Goal: Information Seeking & Learning: Learn about a topic

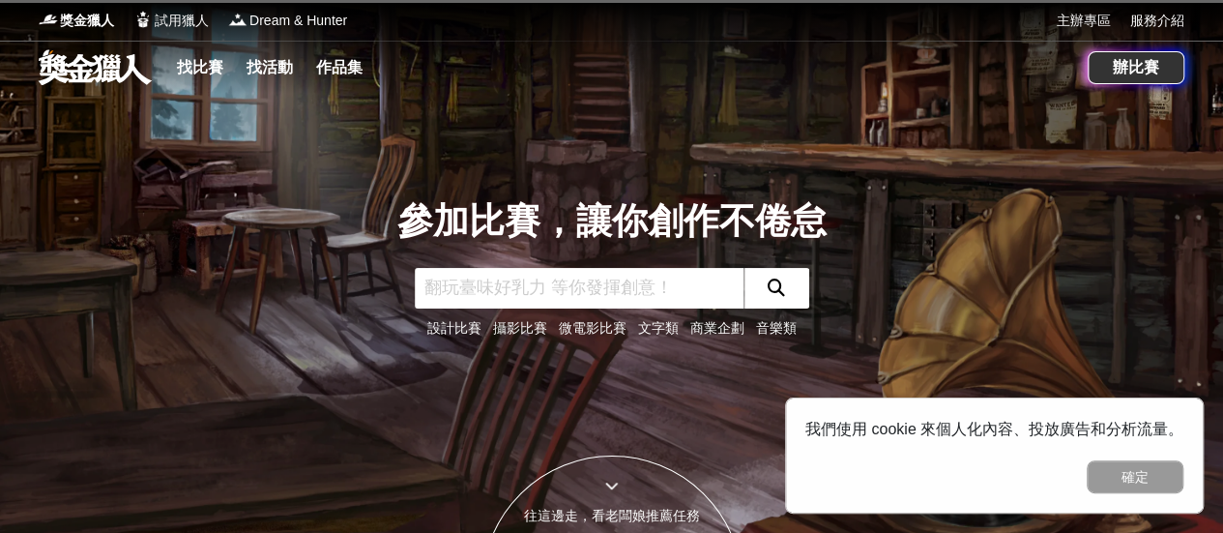
click at [671, 320] on link "文字類" at bounding box center [658, 327] width 41 height 15
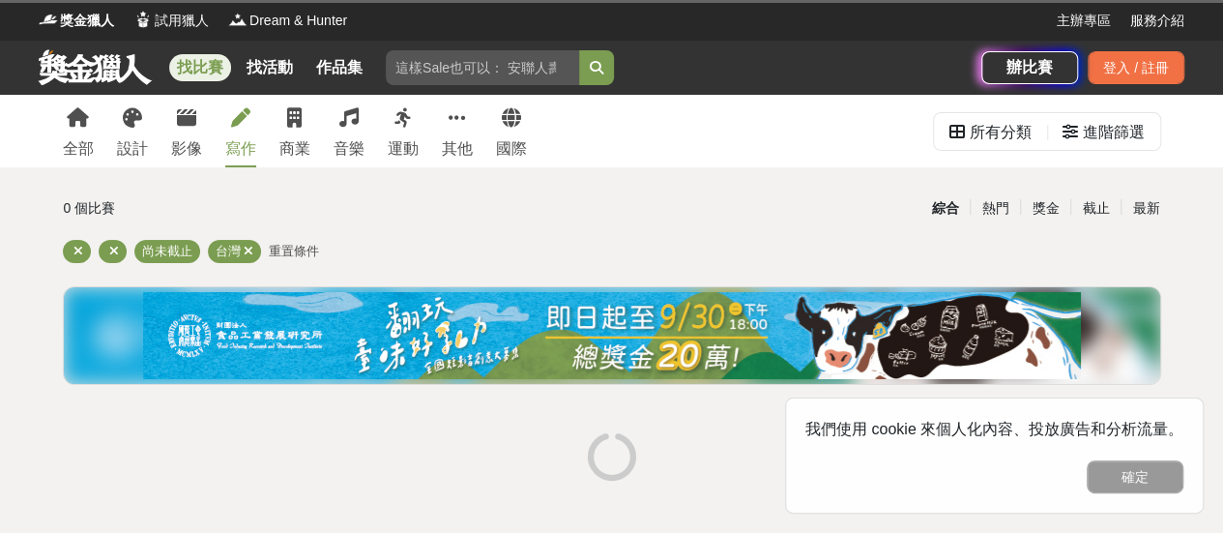
click at [247, 142] on div "寫作" at bounding box center [240, 148] width 31 height 23
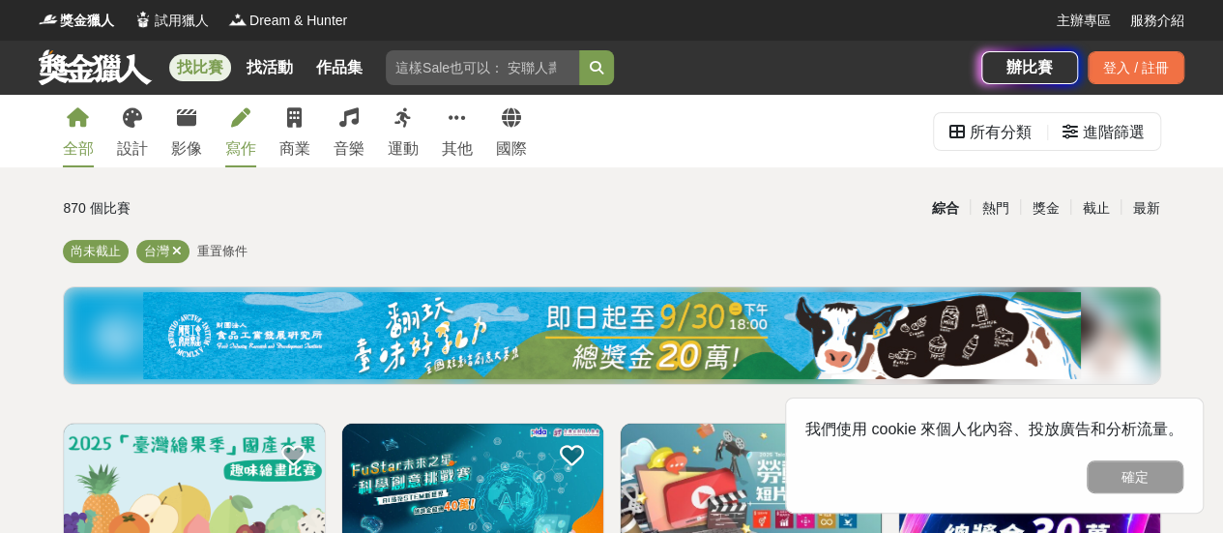
click at [228, 152] on div "寫作" at bounding box center [240, 148] width 31 height 23
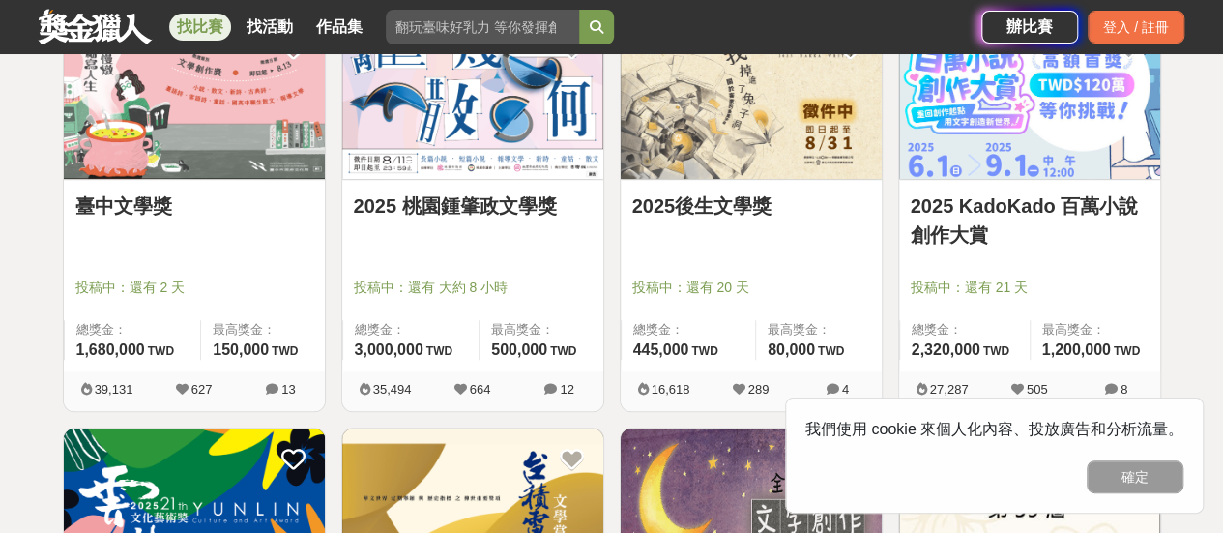
scroll to position [290, 0]
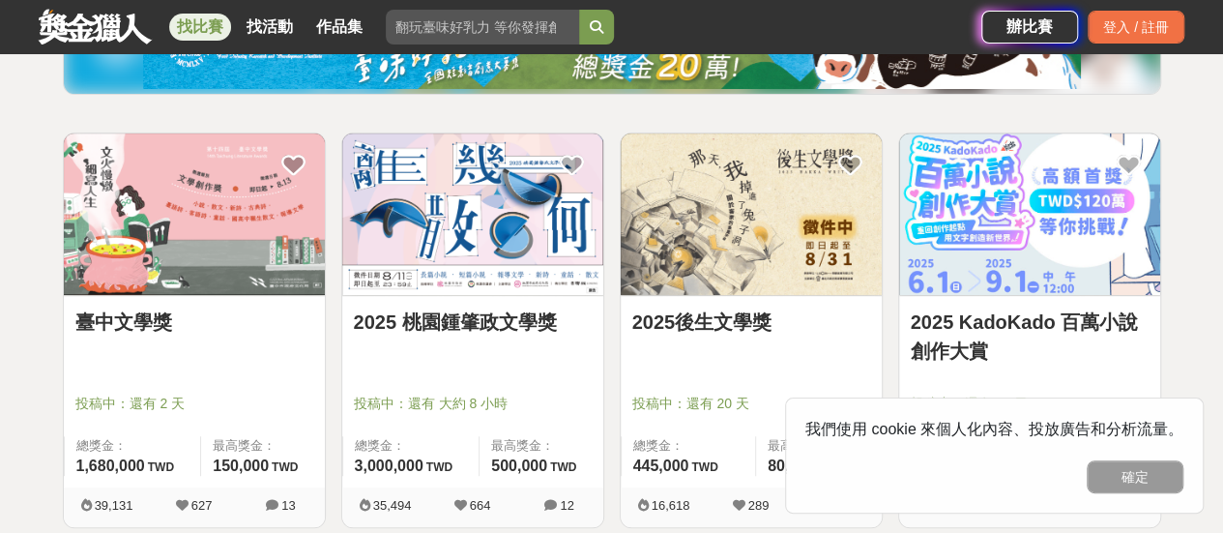
drag, startPoint x: 699, startPoint y: 206, endPoint x: 646, endPoint y: 222, distance: 55.7
click at [646, 222] on img at bounding box center [751, 214] width 261 height 162
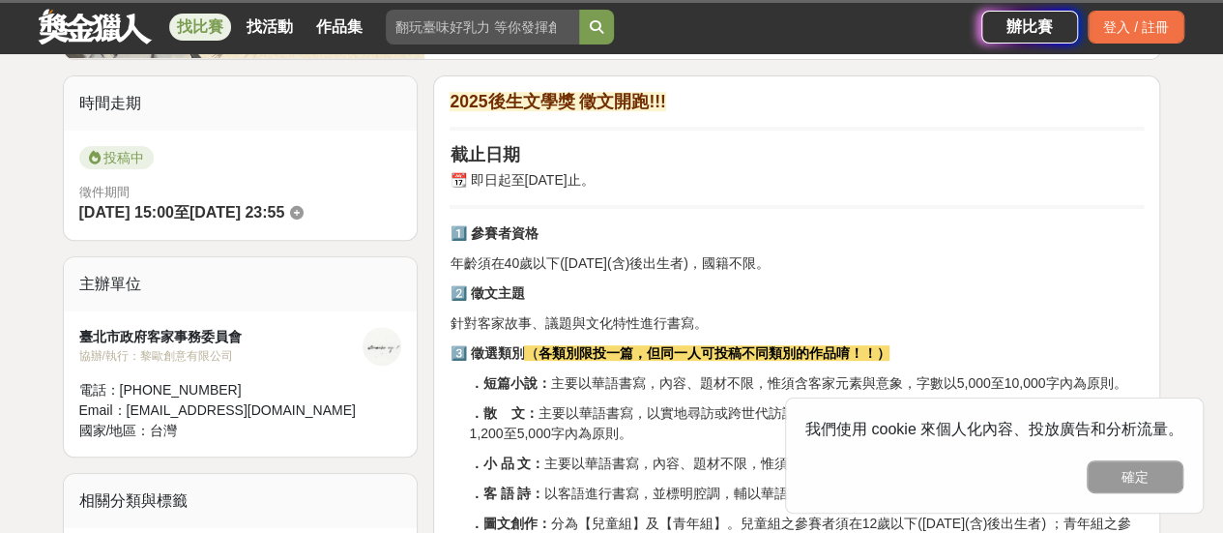
scroll to position [387, 0]
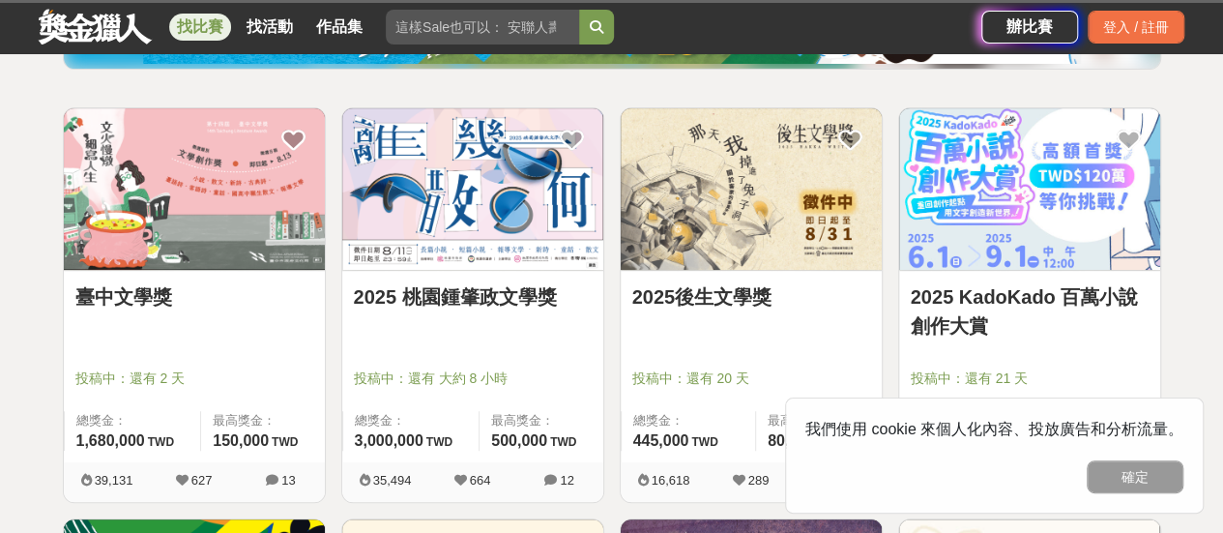
scroll to position [290, 0]
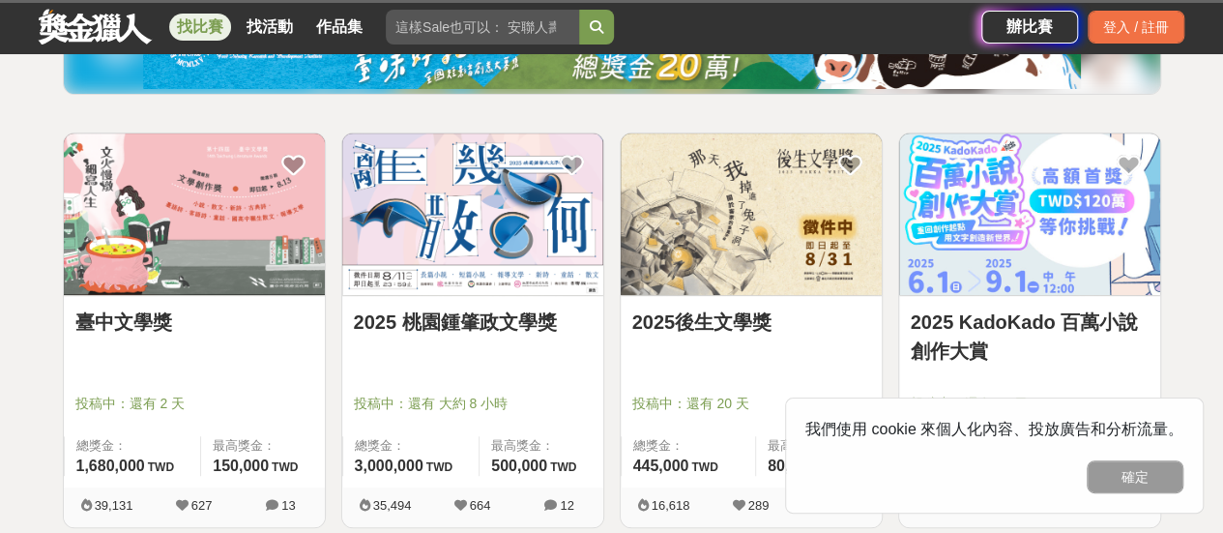
click at [232, 221] on img at bounding box center [194, 214] width 261 height 162
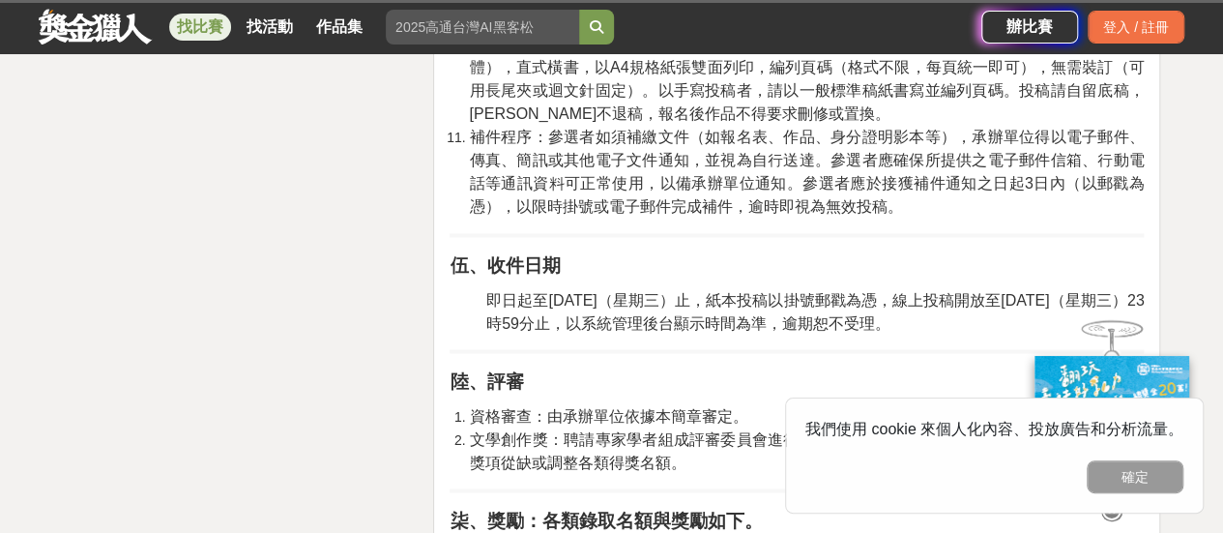
scroll to position [1644, 0]
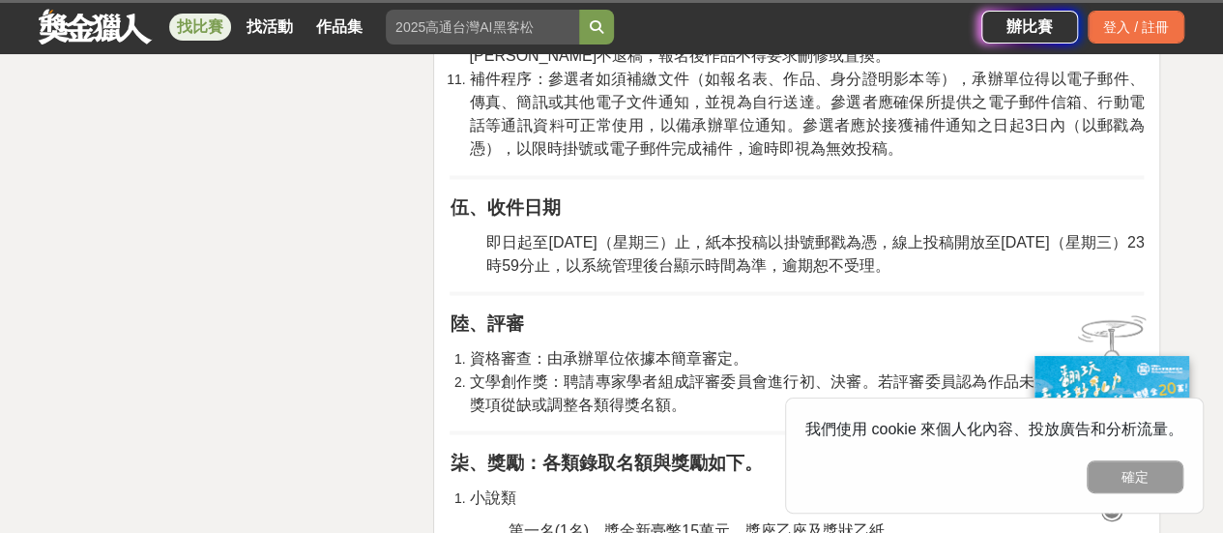
drag, startPoint x: 749, startPoint y: 217, endPoint x: 689, endPoint y: 208, distance: 60.6
click at [689, 208] on p "伍、收件日期" at bounding box center [797, 206] width 694 height 27
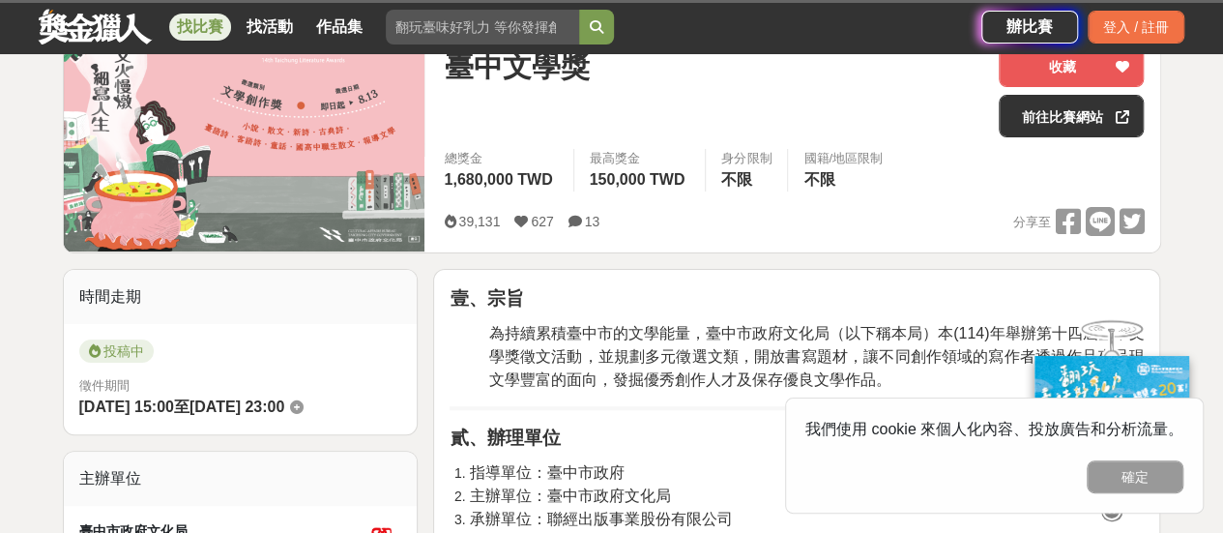
scroll to position [0, 0]
